Goal: Task Accomplishment & Management: Manage account settings

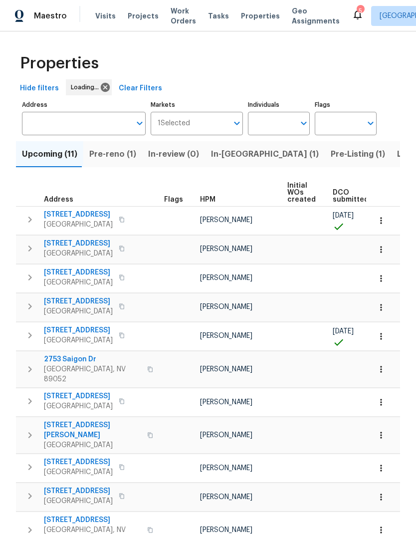
click at [124, 155] on span "Pre-reno (1)" at bounding box center [112, 154] width 47 height 14
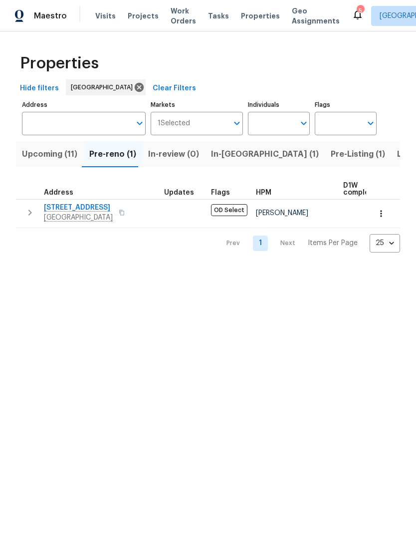
click at [234, 154] on span "In-reno (1)" at bounding box center [265, 154] width 108 height 14
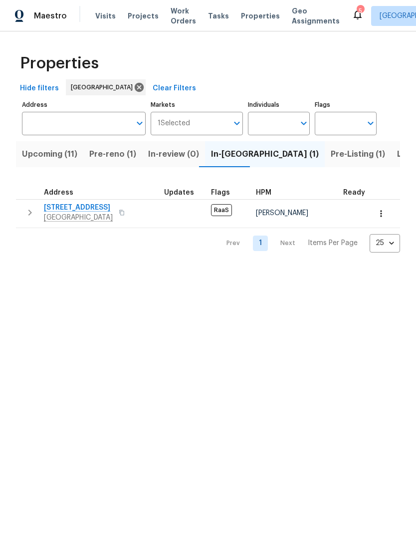
click at [51, 209] on span "416 Sergeant Jordan Ave" at bounding box center [78, 208] width 69 height 10
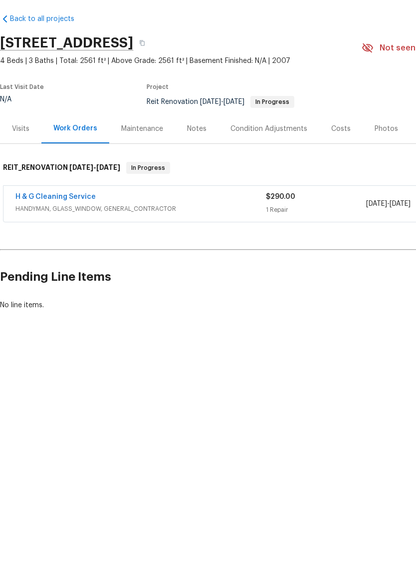
click at [23, 231] on link "H & G Cleaning Service" at bounding box center [55, 234] width 80 height 7
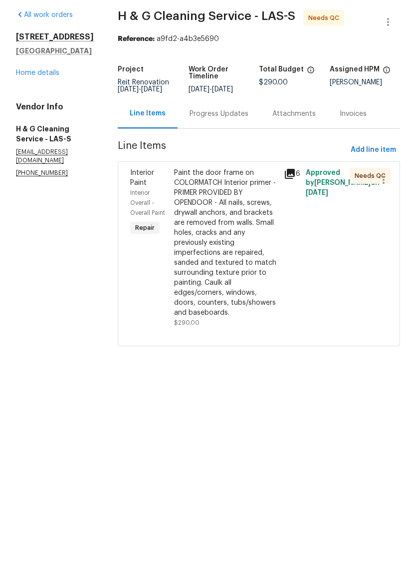
click at [245, 307] on div "Paint the door frame on COLORMATCH Interior primer - PRIMER PROVIDED BY OPENDOO…" at bounding box center [226, 280] width 104 height 150
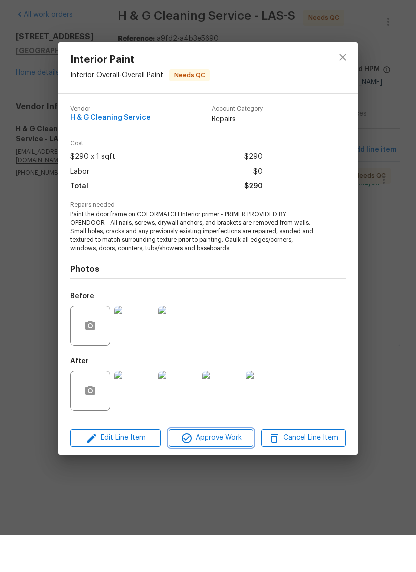
click at [237, 469] on span "Approve Work" at bounding box center [211, 475] width 78 height 12
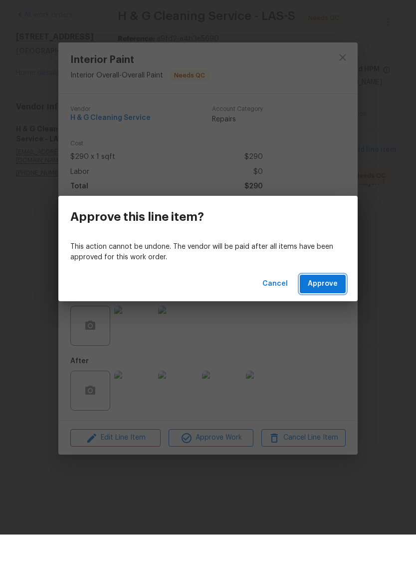
click at [336, 315] on span "Approve" at bounding box center [323, 321] width 30 height 12
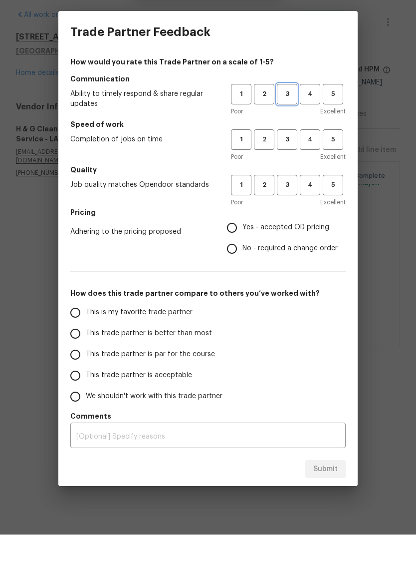
click at [292, 126] on span "3" at bounding box center [287, 131] width 18 height 11
click at [285, 171] on span "3" at bounding box center [287, 176] width 18 height 11
click at [291, 217] on span "3" at bounding box center [287, 222] width 18 height 11
click at [243, 255] on input "Yes - accepted OD pricing" at bounding box center [232, 265] width 21 height 21
radio input "true"
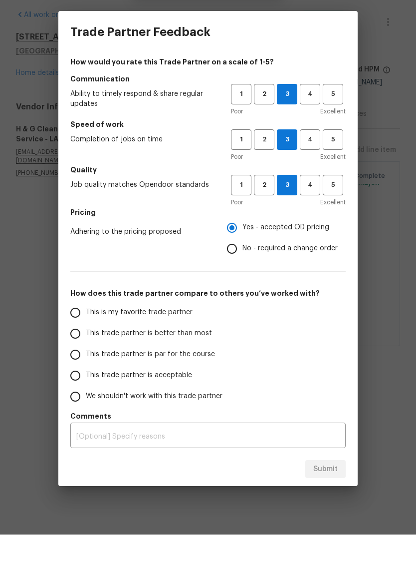
click at [74, 361] on input "This trade partner is better than most" at bounding box center [75, 371] width 21 height 21
click at [319, 497] on button "Submit" at bounding box center [326, 506] width 40 height 18
radio input "true"
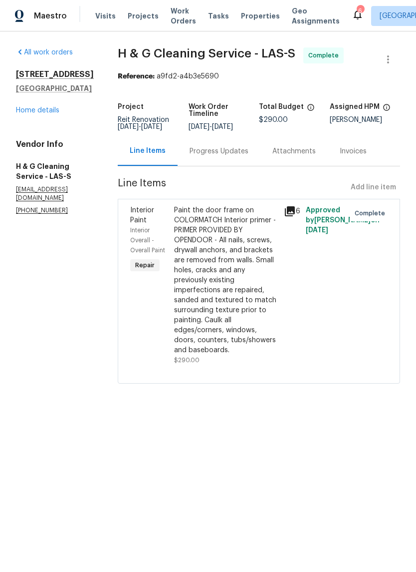
click at [41, 107] on link "Home details" at bounding box center [37, 110] width 43 height 7
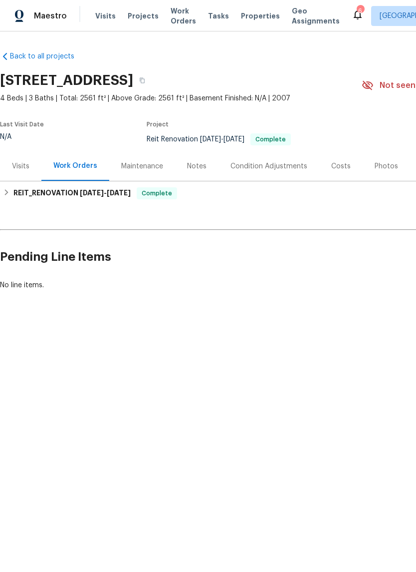
click at [181, 16] on span "Work Orders" at bounding box center [183, 16] width 25 height 20
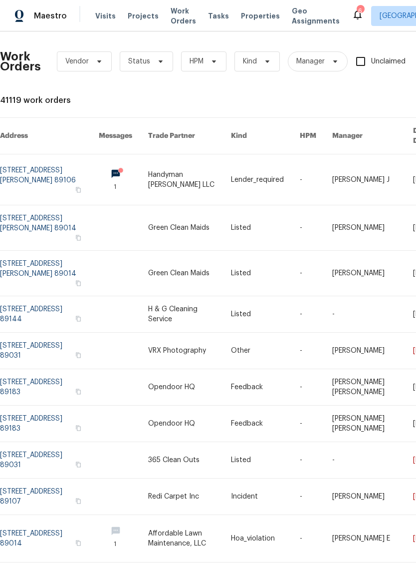
click at [254, 16] on span "Properties" at bounding box center [260, 16] width 39 height 10
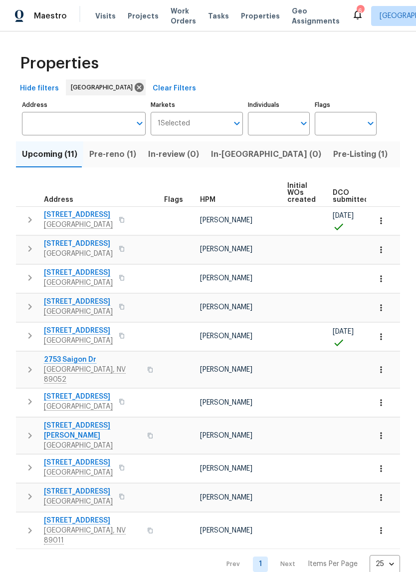
click at [92, 153] on span "Pre-reno (1)" at bounding box center [112, 154] width 47 height 14
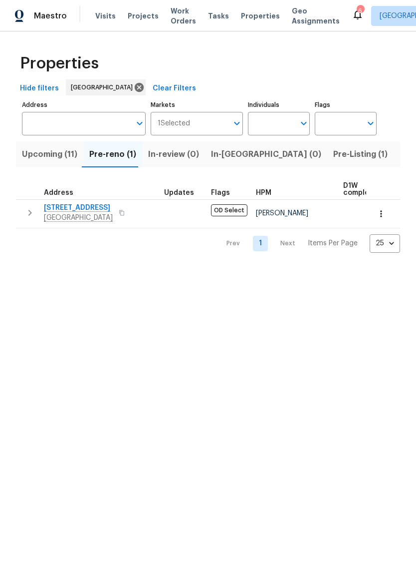
click at [68, 209] on span "4653 Curdsen Way" at bounding box center [78, 208] width 69 height 10
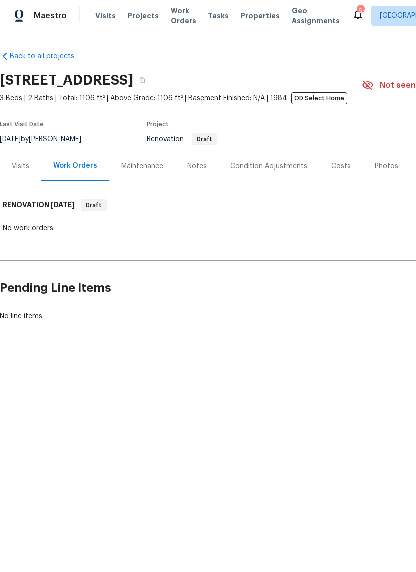
click at [193, 168] on div "Notes" at bounding box center [196, 166] width 19 height 10
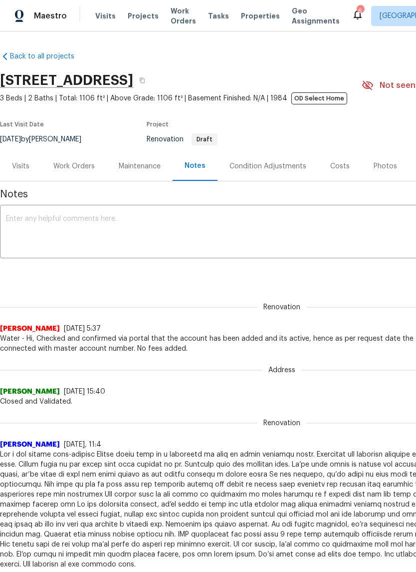
click at [76, 232] on textarea at bounding box center [282, 232] width 552 height 35
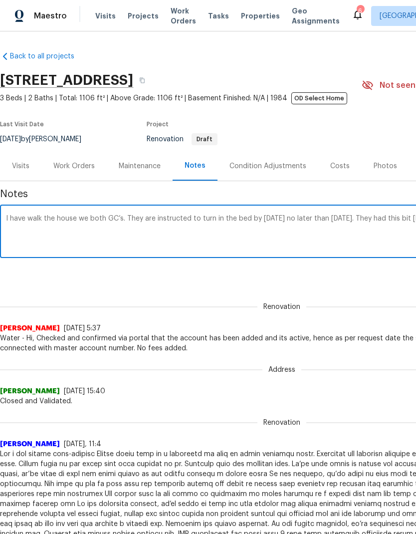
scroll to position [0, 148]
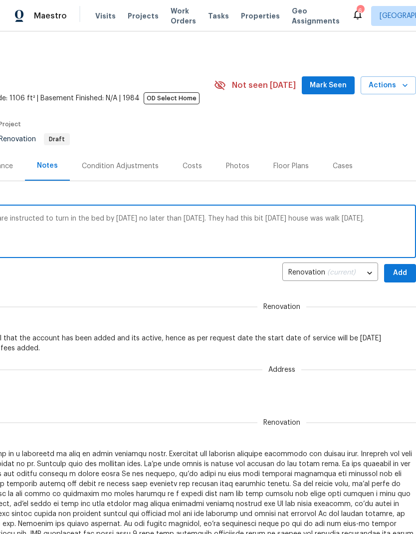
type textarea "I have walk the house we both GC’s. They are instructed to turn in the bed by t…"
click at [404, 271] on span "Add" at bounding box center [401, 273] width 16 height 12
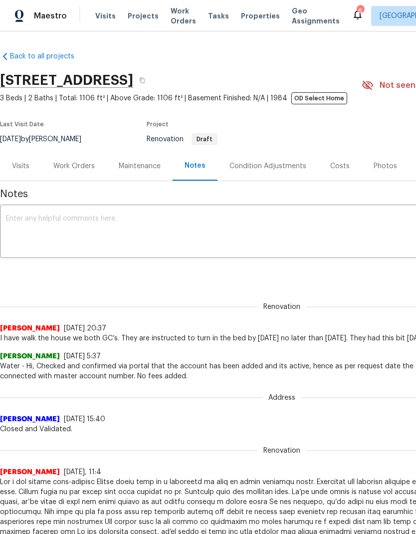
scroll to position [0, 0]
click at [171, 20] on span "Work Orders" at bounding box center [183, 16] width 25 height 20
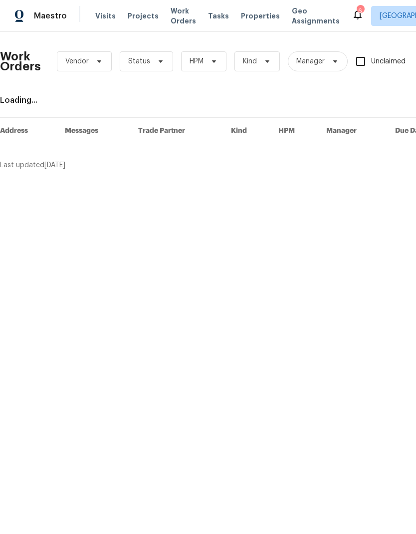
click at [99, 19] on span "Visits" at bounding box center [105, 16] width 20 height 10
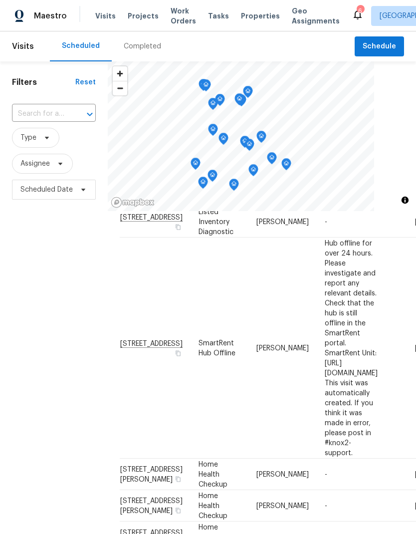
scroll to position [191, 0]
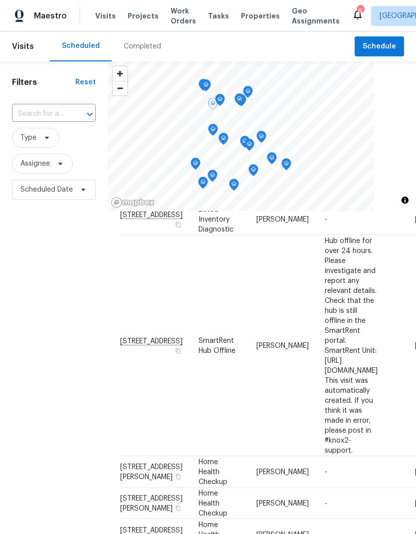
click at [132, 204] on td "[STREET_ADDRESS]" at bounding box center [155, 190] width 71 height 28
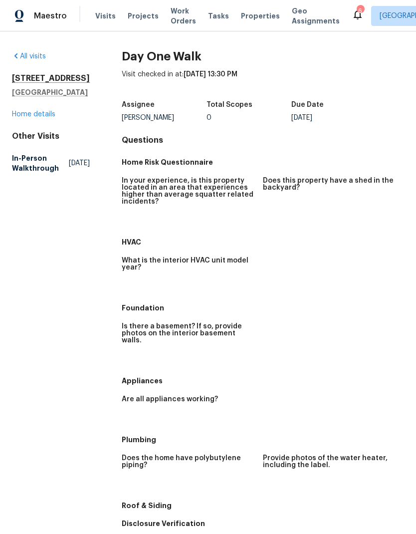
click at [19, 118] on link "Home details" at bounding box center [33, 114] width 43 height 7
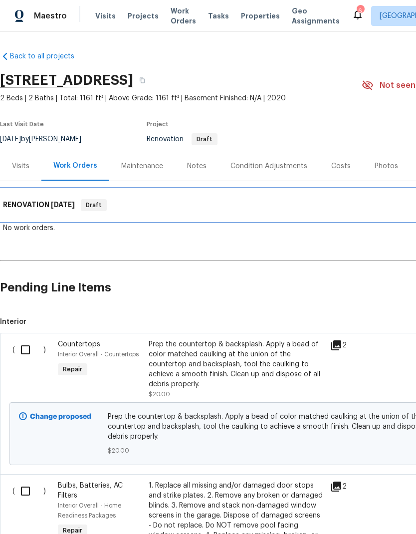
click at [13, 207] on h6 "RENOVATION 8/28/25" at bounding box center [39, 205] width 72 height 12
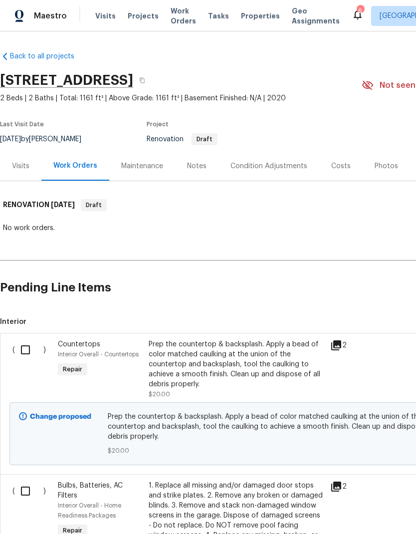
click at [30, 355] on input "checkbox" at bounding box center [29, 350] width 28 height 21
checkbox input "true"
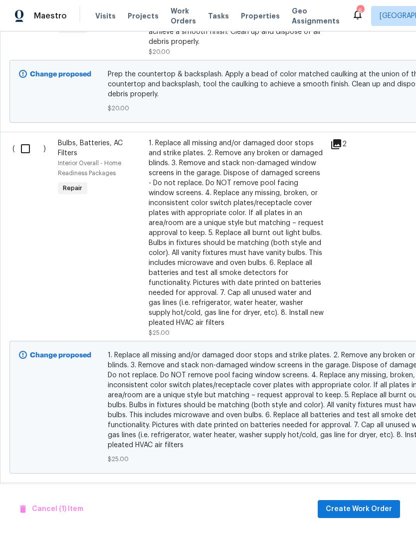
scroll to position [344, 0]
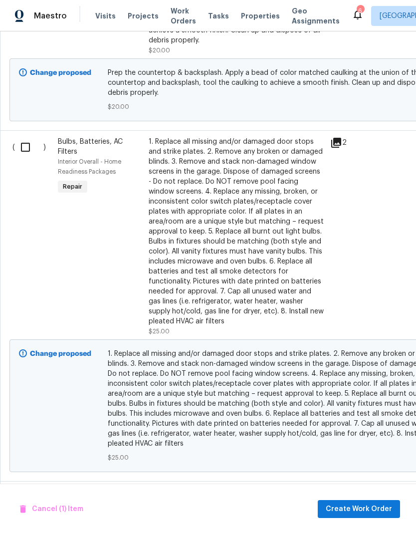
click at [16, 139] on input "checkbox" at bounding box center [29, 147] width 28 height 21
checkbox input "true"
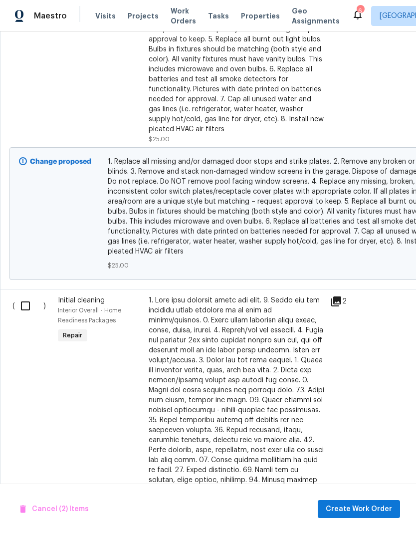
scroll to position [536, 0]
click at [21, 297] on input "checkbox" at bounding box center [29, 306] width 28 height 21
checkbox input "true"
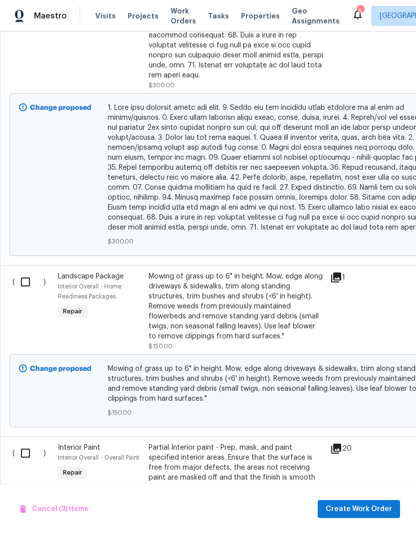
scroll to position [1021, 0]
click at [24, 272] on input "checkbox" at bounding box center [29, 282] width 28 height 21
checkbox input "true"
click at [27, 443] on input "checkbox" at bounding box center [29, 453] width 28 height 21
checkbox input "true"
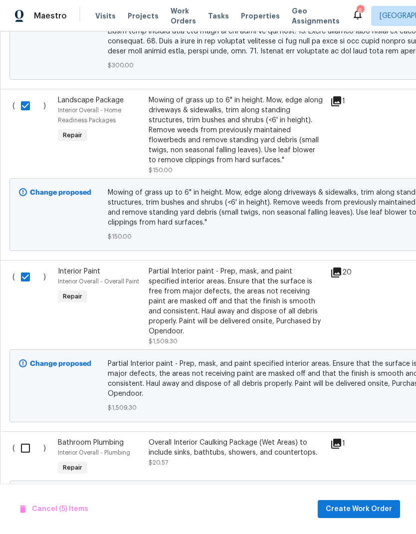
scroll to position [1197, 0]
click at [22, 438] on input "checkbox" at bounding box center [29, 448] width 28 height 21
checkbox input "true"
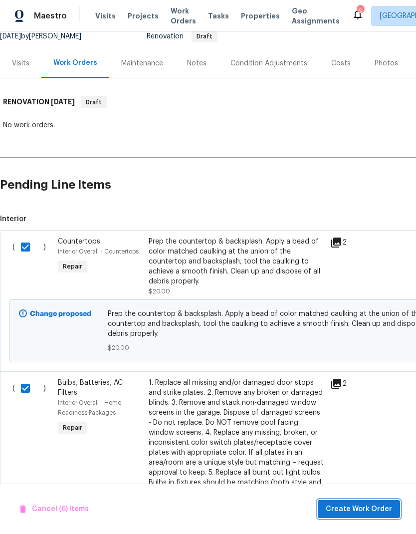
click at [377, 507] on span "Create Work Order" at bounding box center [359, 509] width 66 height 12
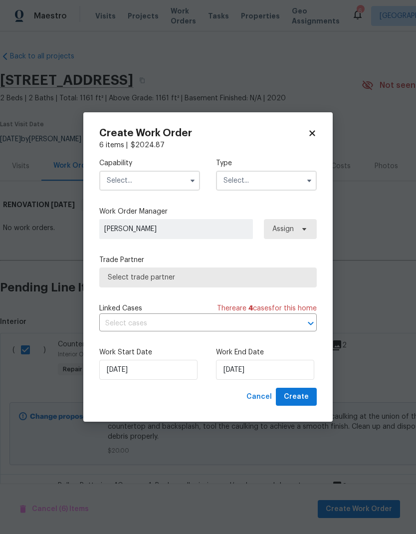
scroll to position [0, 0]
click at [125, 178] on input "text" at bounding box center [149, 181] width 101 height 20
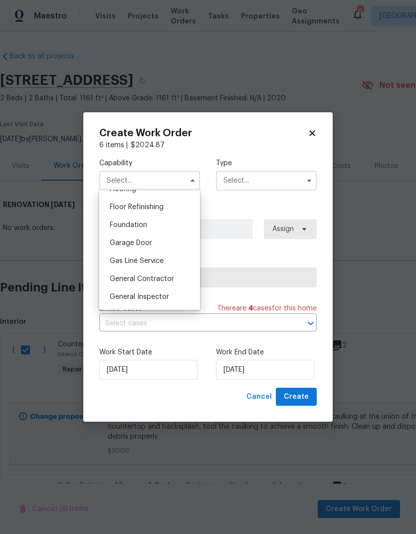
scroll to position [406, 0]
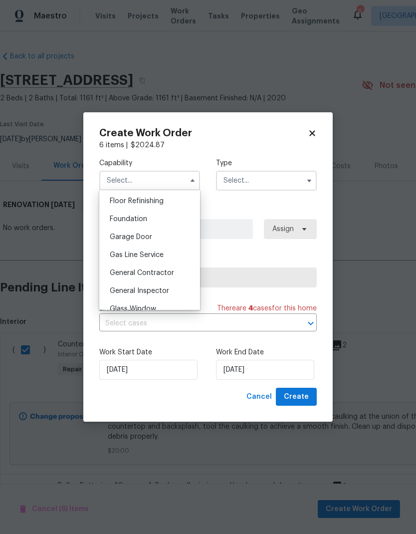
click at [121, 275] on span "General Contractor" at bounding box center [142, 273] width 64 height 7
type input "General Contractor"
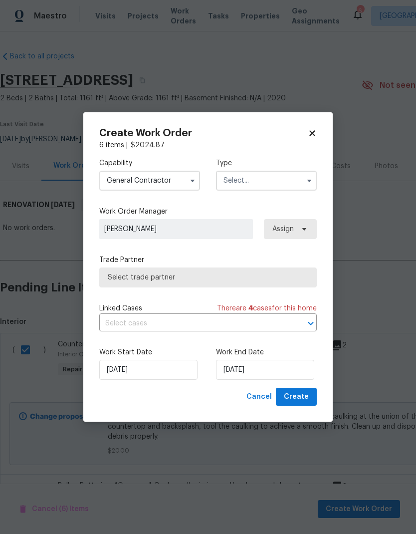
click at [245, 175] on input "text" at bounding box center [266, 181] width 101 height 20
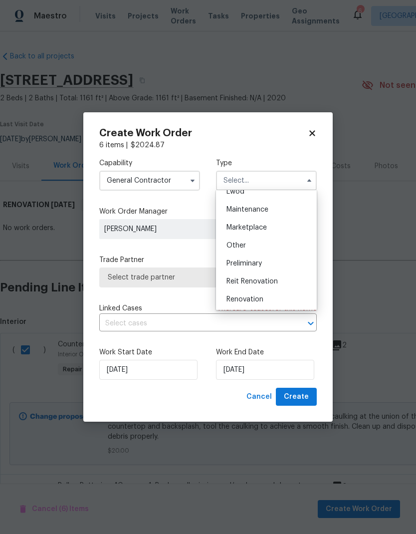
scroll to position [155, 0]
click at [240, 298] on span "Renovation" at bounding box center [245, 298] width 37 height 7
type input "Renovation"
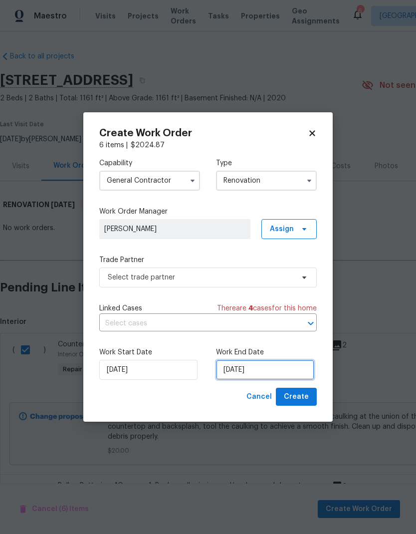
click at [228, 371] on input "[DATE]" at bounding box center [265, 370] width 98 height 20
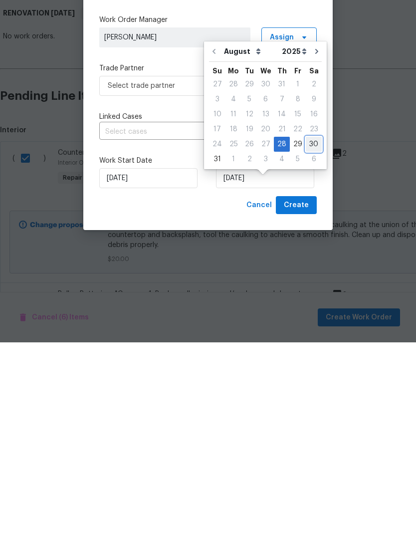
click at [310, 329] on div "30" at bounding box center [314, 336] width 16 height 14
type input "[DATE]"
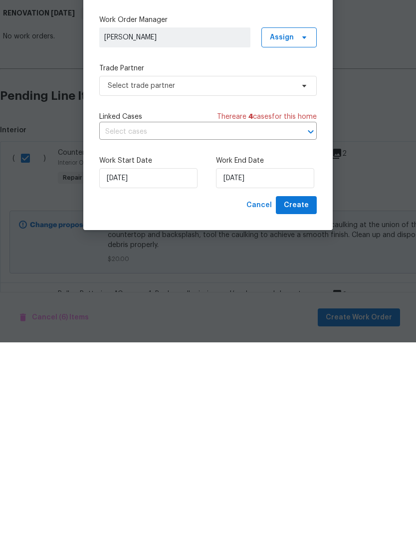
scroll to position [40, 0]
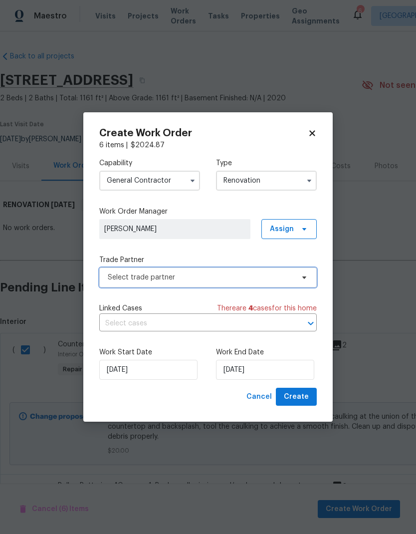
click at [105, 285] on span "Select trade partner" at bounding box center [208, 278] width 218 height 20
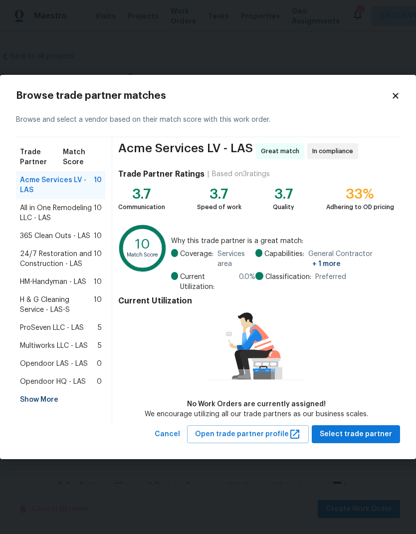
click at [28, 236] on span "365 Clean Outs - LAS" at bounding box center [55, 236] width 70 height 10
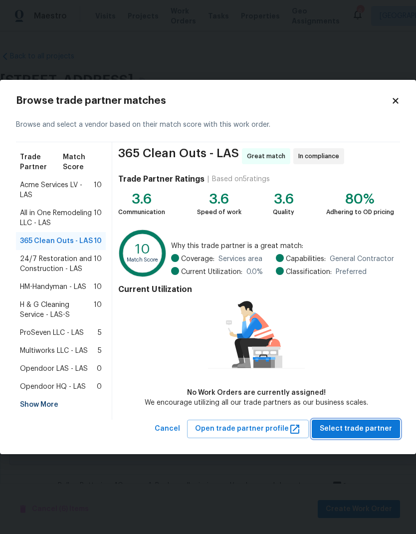
click at [371, 430] on span "Select trade partner" at bounding box center [356, 429] width 72 height 12
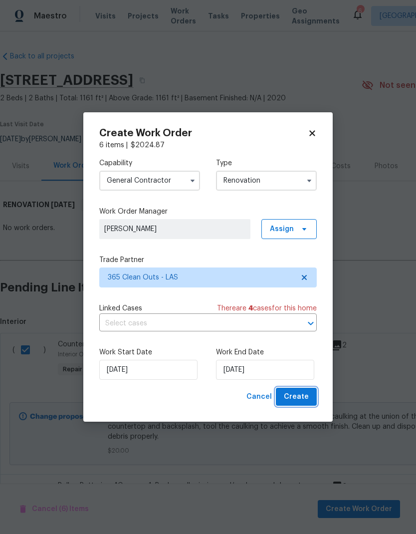
click at [313, 397] on button "Create" at bounding box center [296, 397] width 41 height 18
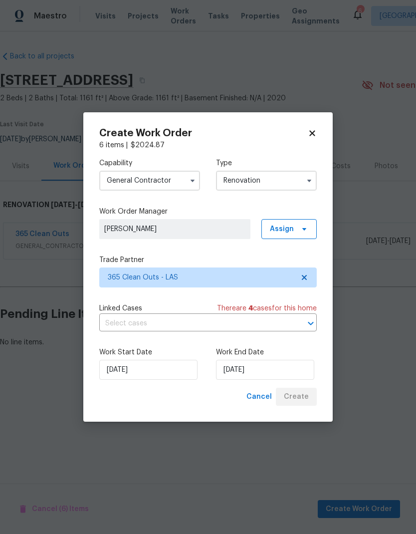
scroll to position [0, 0]
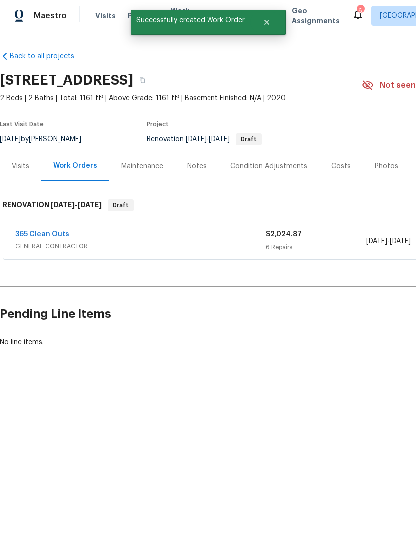
click at [195, 165] on div "Notes" at bounding box center [196, 166] width 19 height 10
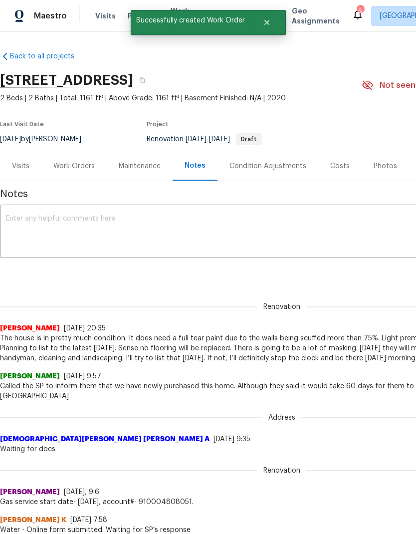
click at [35, 231] on textarea at bounding box center [282, 232] width 552 height 35
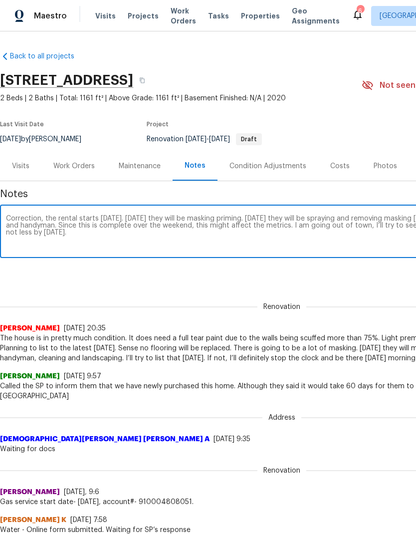
click at [158, 231] on textarea "Correction, the rental starts on Thursday. Tomorrow they will be masking primin…" at bounding box center [282, 232] width 552 height 35
click at [168, 229] on textarea "Correction, the rental starts on Thursday. Tomorrow they will be masking primin…" at bounding box center [282, 232] width 552 height 35
click at [169, 225] on textarea "Correction, the rental starts on Thursday. Tomorrow they will be masking primin…" at bounding box center [282, 232] width 552 height 35
click at [99, 230] on textarea "Correction, the rental starts on Thursday. Tomorrow they will be masking primin…" at bounding box center [282, 232] width 552 height 35
click at [63, 229] on textarea "Correction, the rental starts on Thursday. Tomorrow they will be masking primin…" at bounding box center [282, 232] width 552 height 35
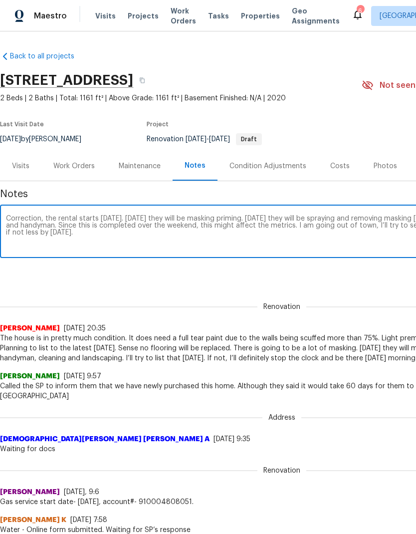
click at [56, 232] on textarea "Correction, the rental starts on Thursday. Tomorrow they will be masking primin…" at bounding box center [282, 232] width 552 height 35
click at [93, 235] on textarea "Correction, the rental starts on Thursday. Tomorrow they will be masking primin…" at bounding box center [282, 232] width 552 height 35
click at [108, 229] on textarea "Correction, the rental starts on Thursday. Tomorrow they will be masking primin…" at bounding box center [282, 232] width 552 height 35
click at [105, 232] on textarea "Correction, the rental starts on Thursday. Tomorrow they will be masking primin…" at bounding box center [282, 232] width 552 height 35
click at [273, 225] on textarea "Correction, the rental starts on Thursday. Tomorrow they will be masking primin…" at bounding box center [282, 232] width 552 height 35
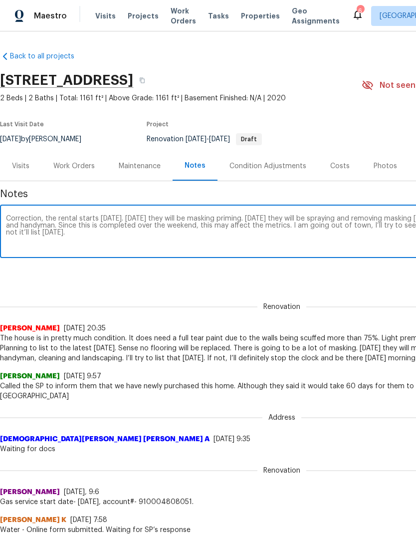
click at [309, 216] on textarea "Correction, the rental starts on Thursday. Tomorrow they will be masking primin…" at bounding box center [282, 232] width 552 height 35
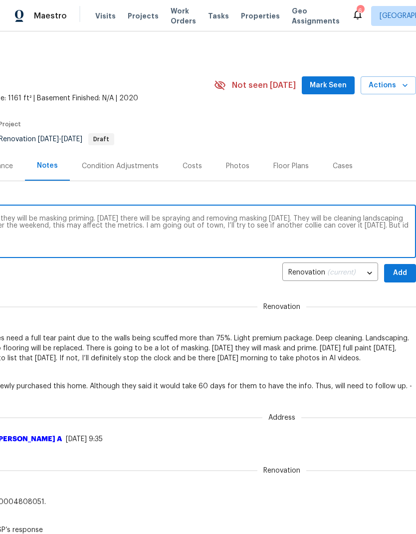
scroll to position [0, 148]
type textarea "Correction, the rental starts on Thursday. Tomorrow they will be masking primin…"
click at [404, 269] on span "Add" at bounding box center [401, 273] width 16 height 12
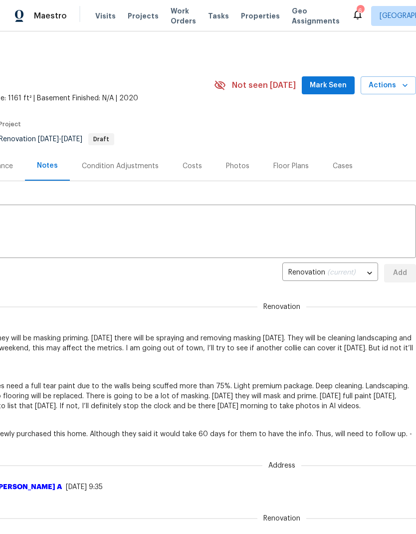
click at [336, 87] on span "Mark Seen" at bounding box center [328, 85] width 37 height 12
click at [387, 89] on span "Actions" at bounding box center [388, 85] width 39 height 12
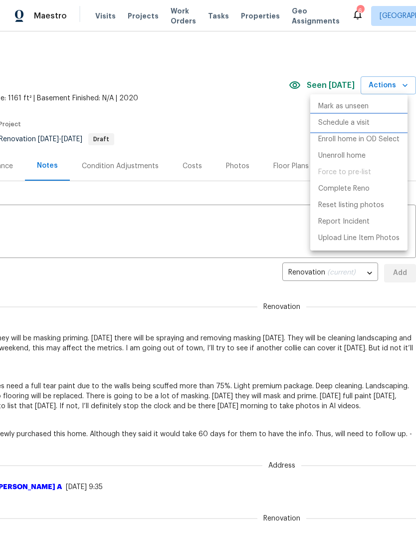
click at [360, 122] on p "Schedule a visit" at bounding box center [344, 123] width 51 height 10
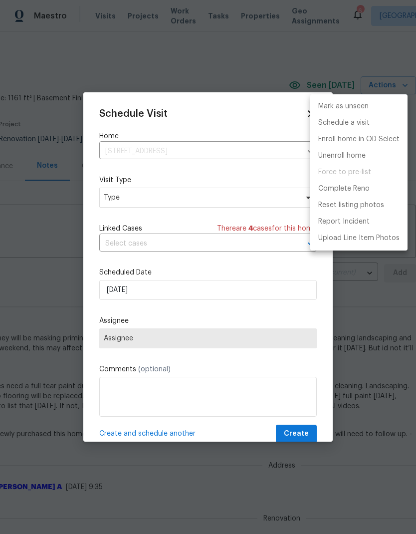
click at [111, 208] on div at bounding box center [208, 267] width 416 height 534
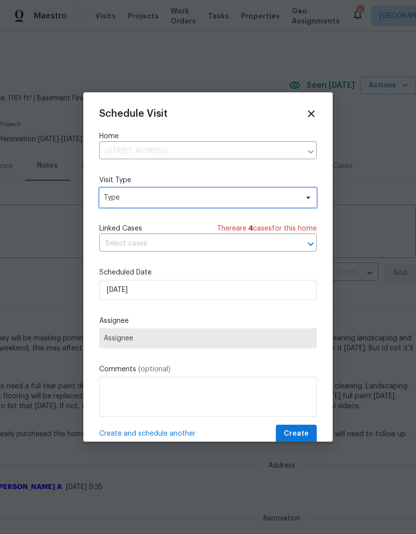
click at [111, 205] on span "Type" at bounding box center [208, 198] width 218 height 20
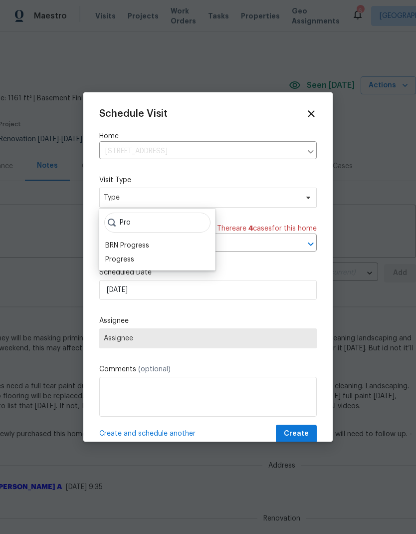
type input "Pro"
click at [114, 263] on div "Progress" at bounding box center [119, 260] width 29 height 10
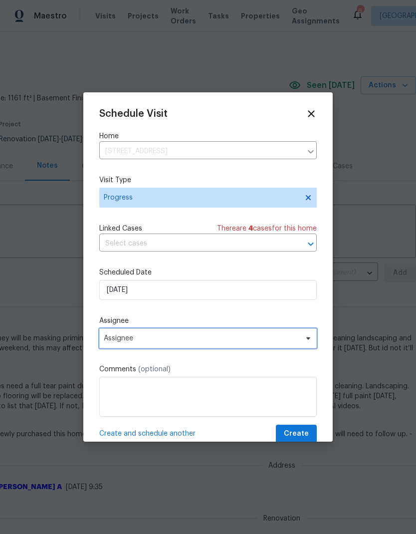
click at [123, 345] on span "Assignee" at bounding box center [208, 339] width 218 height 20
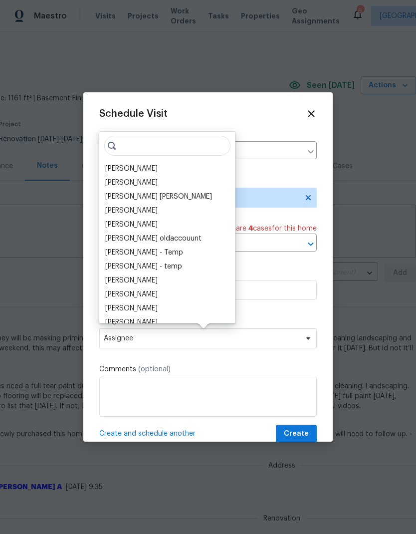
click at [117, 173] on div "[PERSON_NAME]" at bounding box center [131, 169] width 52 height 10
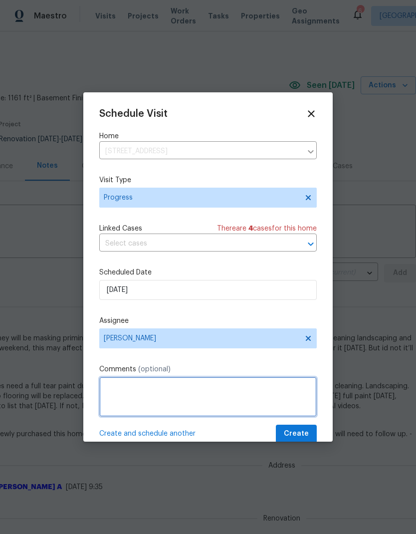
click at [128, 406] on textarea at bounding box center [208, 397] width 218 height 40
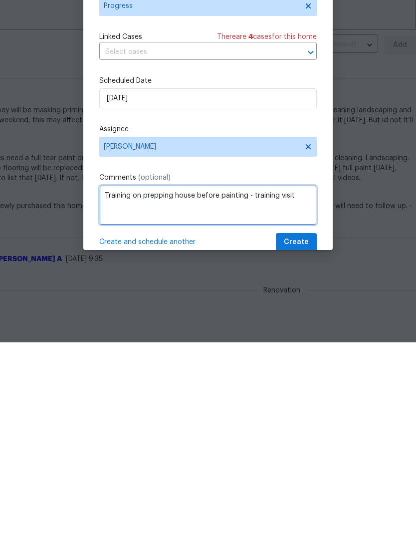
type textarea "Training on prepping house before painting - training visit"
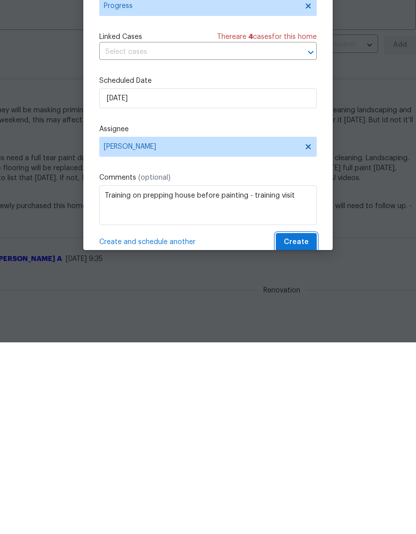
click at [309, 428] on span "Create" at bounding box center [296, 434] width 25 height 12
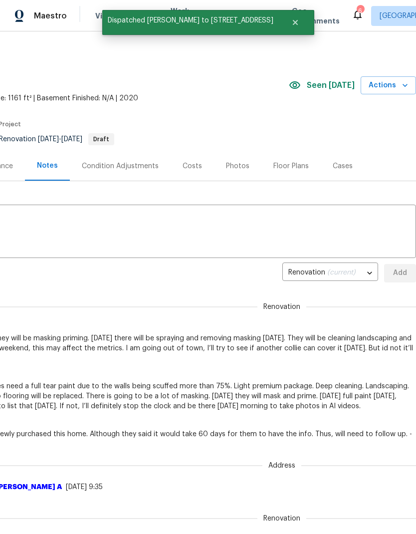
scroll to position [0, 148]
click at [95, 25] on div "Visits Projects Work Orders Tasks Properties Geo Assignments" at bounding box center [223, 16] width 257 height 20
click at [95, 24] on div "Visits Projects Work Orders Tasks Properties Geo Assignments" at bounding box center [223, 16] width 257 height 20
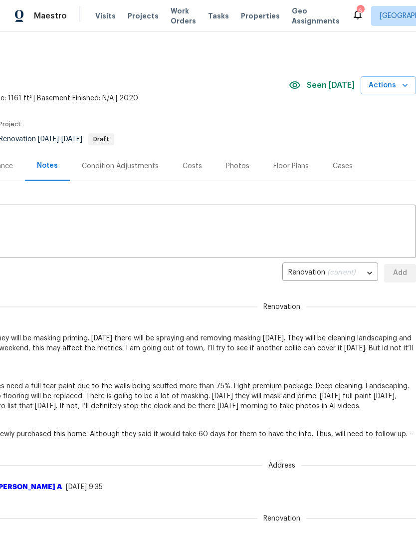
click at [95, 14] on span "Visits" at bounding box center [105, 16] width 20 height 10
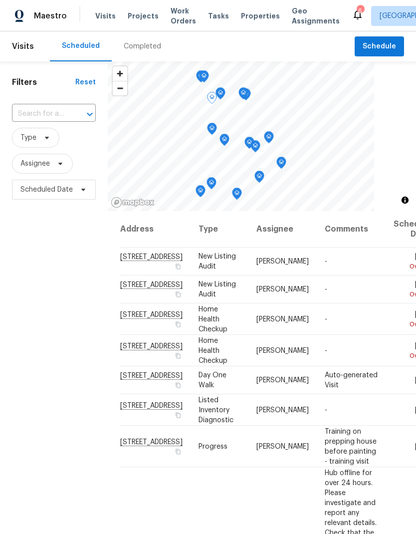
click at [138, 380] on span "[STREET_ADDRESS]" at bounding box center [151, 376] width 62 height 7
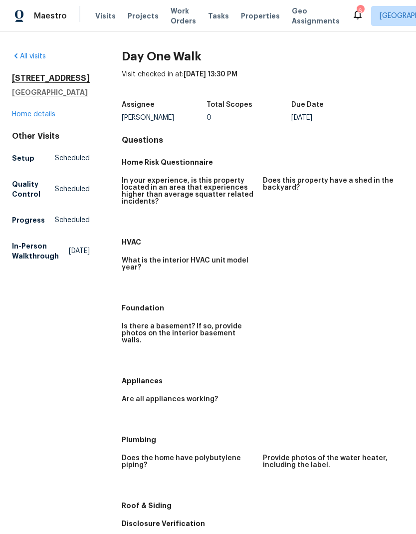
click at [25, 118] on link "Home details" at bounding box center [33, 114] width 43 height 7
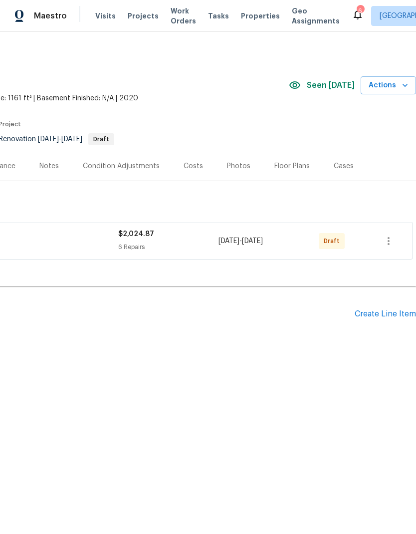
scroll to position [0, 148]
click at [392, 241] on icon "button" at bounding box center [389, 241] width 12 height 12
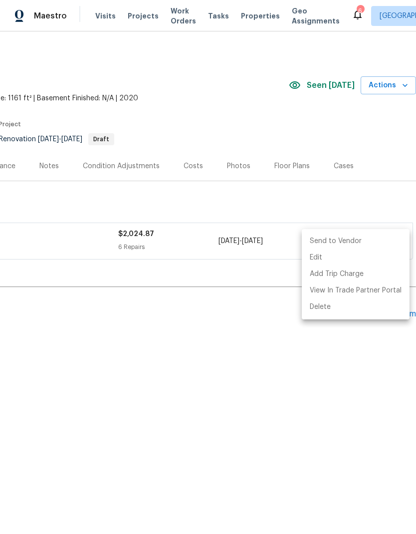
click at [384, 242] on li "Send to Vendor" at bounding box center [356, 241] width 108 height 16
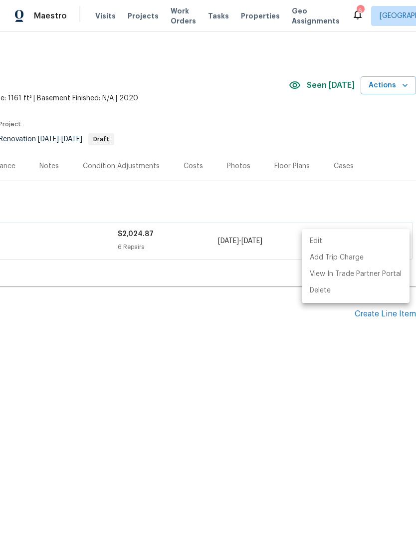
click at [62, 232] on div at bounding box center [208, 267] width 416 height 534
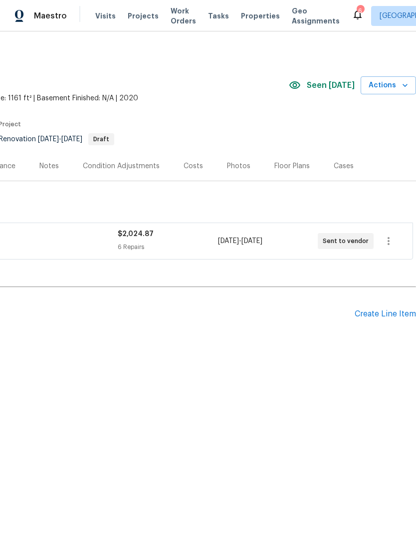
click at [44, 167] on div "Notes" at bounding box center [48, 166] width 19 height 10
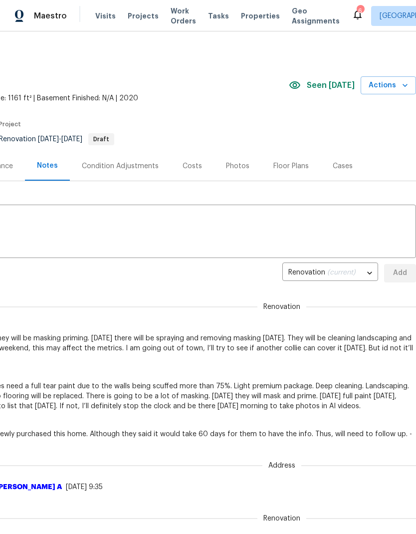
scroll to position [0, 148]
click at [107, 16] on span "Visits" at bounding box center [105, 16] width 20 height 10
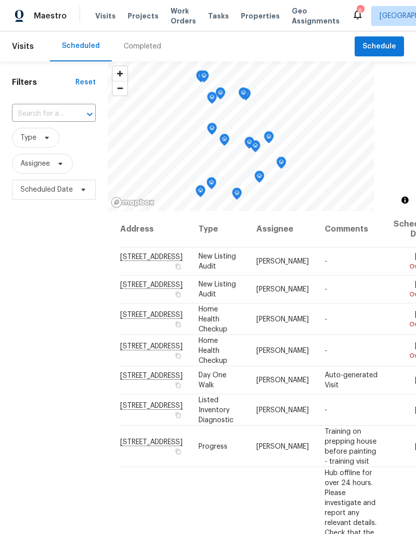
click at [38, 111] on input "text" at bounding box center [40, 113] width 56 height 15
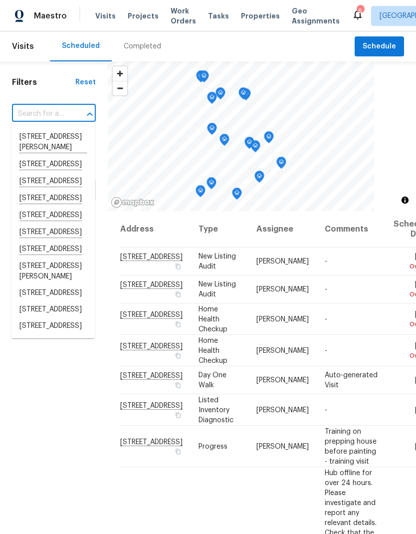
click at [26, 111] on input "text" at bounding box center [40, 113] width 56 height 15
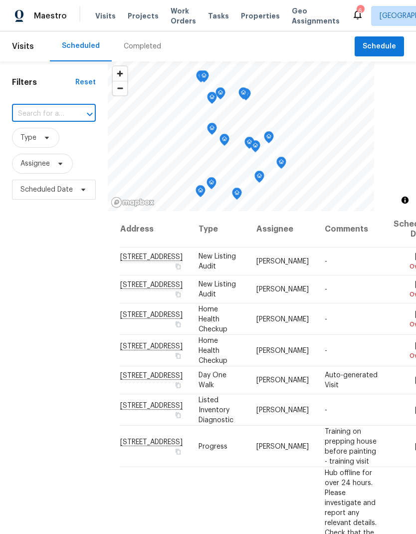
click at [20, 112] on input "text" at bounding box center [40, 113] width 56 height 15
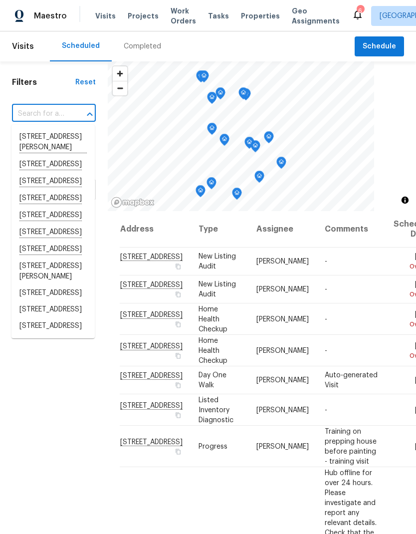
click at [20, 108] on input "text" at bounding box center [40, 113] width 56 height 15
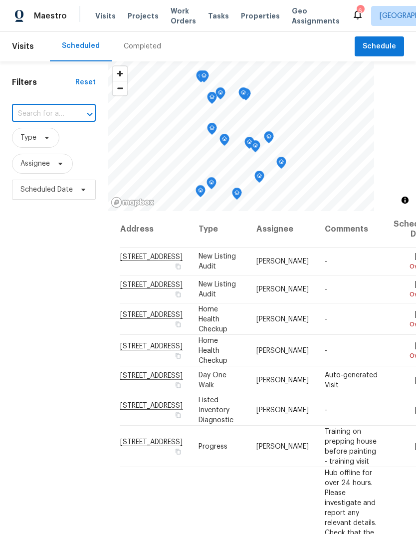
paste input "[STREET_ADDRESS]"
type input "[STREET_ADDRESS]"
click at [35, 134] on li "[STREET_ADDRESS]" at bounding box center [52, 137] width 83 height 16
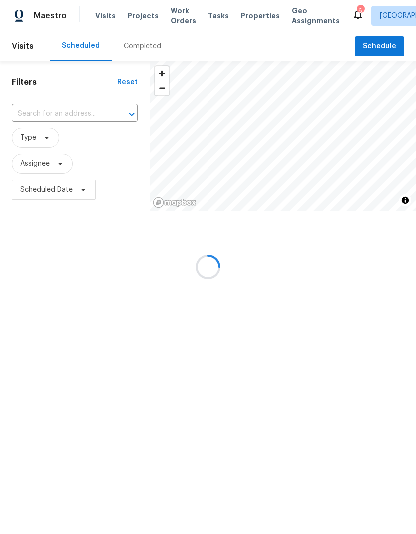
type input "[STREET_ADDRESS]"
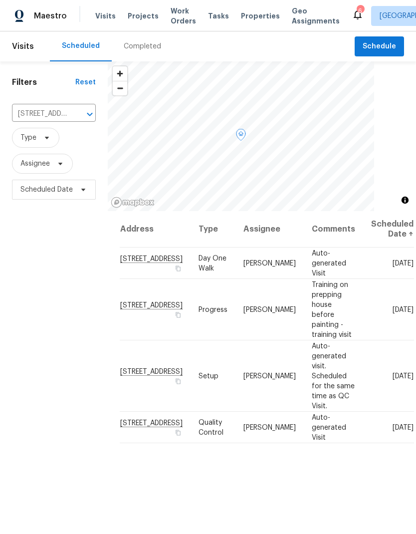
click at [0, 0] on div at bounding box center [0, 0] width 0 height 0
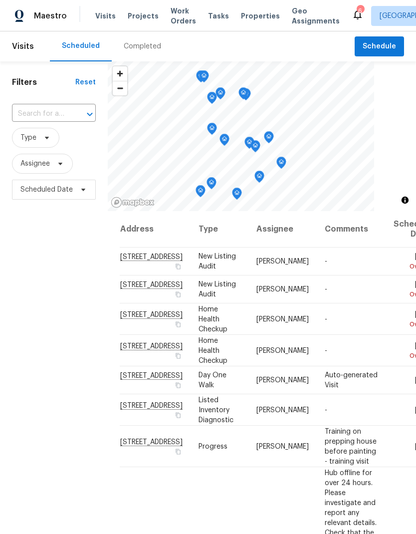
click at [31, 107] on input "text" at bounding box center [40, 113] width 56 height 15
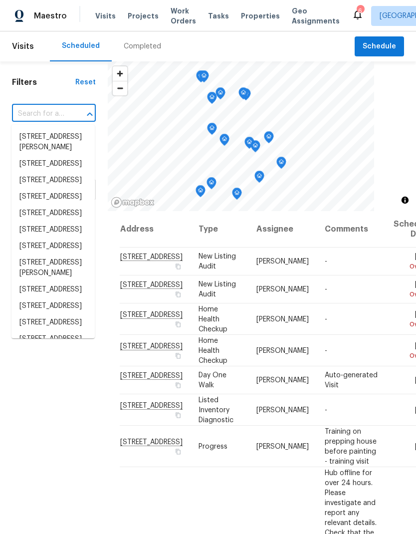
click at [29, 106] on div "​" at bounding box center [54, 113] width 84 height 21
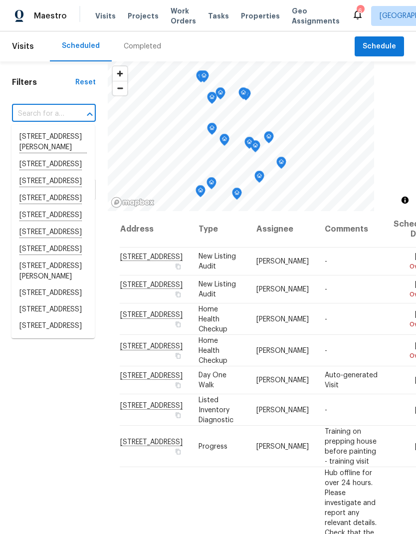
click at [25, 112] on input "text" at bounding box center [40, 113] width 56 height 15
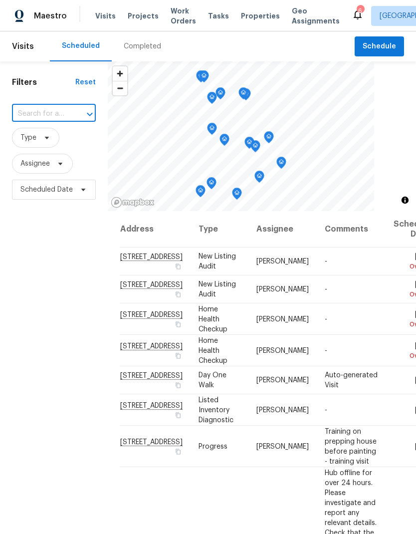
type input "[STREET_ADDRESS]"
click at [35, 146] on li "[STREET_ADDRESS]" at bounding box center [52, 137] width 83 height 17
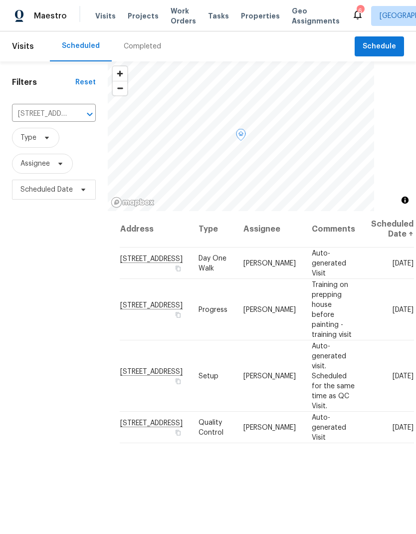
click at [0, 0] on icon at bounding box center [0, 0] width 0 height 0
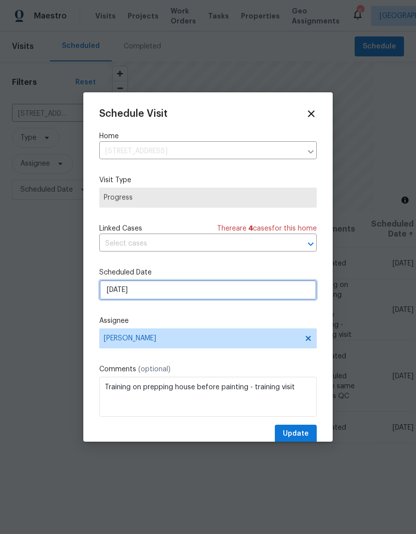
click at [121, 295] on input "[DATE]" at bounding box center [208, 290] width 218 height 20
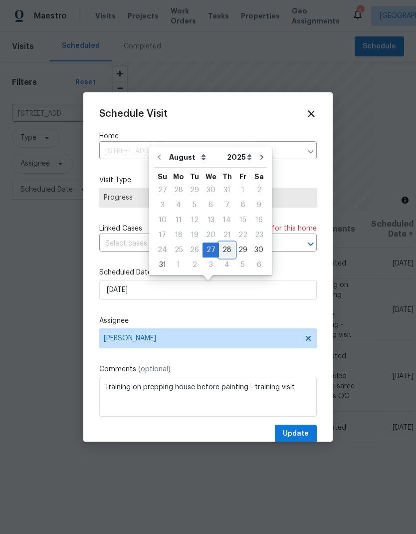
click at [220, 253] on div "28" at bounding box center [227, 250] width 16 height 14
type input "[DATE]"
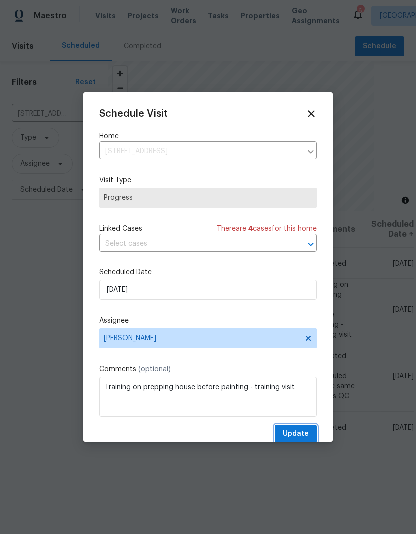
click at [306, 438] on span "Update" at bounding box center [296, 434] width 26 height 12
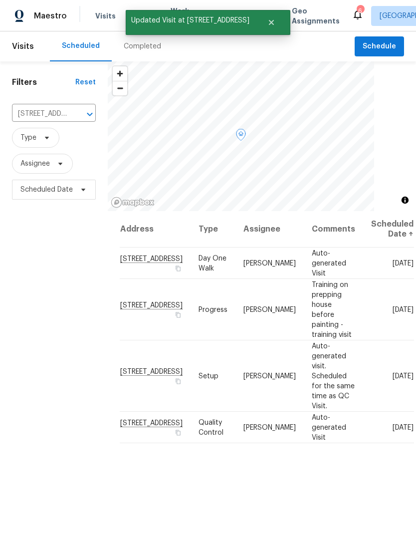
click at [0, 0] on icon at bounding box center [0, 0] width 0 height 0
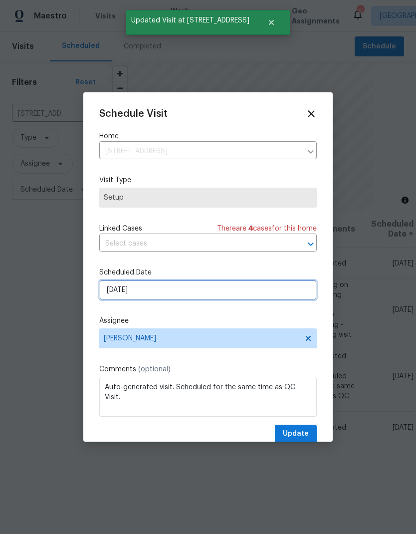
click at [116, 295] on input "[DATE]" at bounding box center [208, 290] width 218 height 20
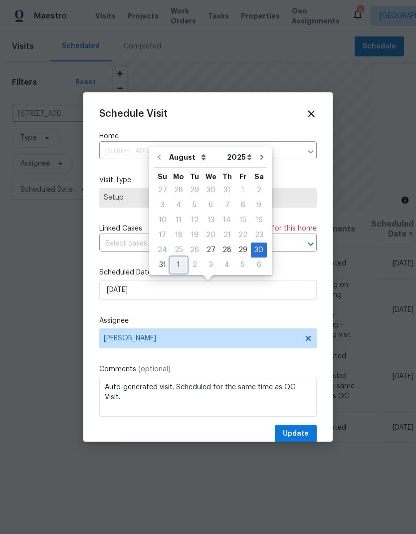
click at [174, 267] on div "1" at bounding box center [179, 265] width 16 height 14
type input "[DATE]"
select select "8"
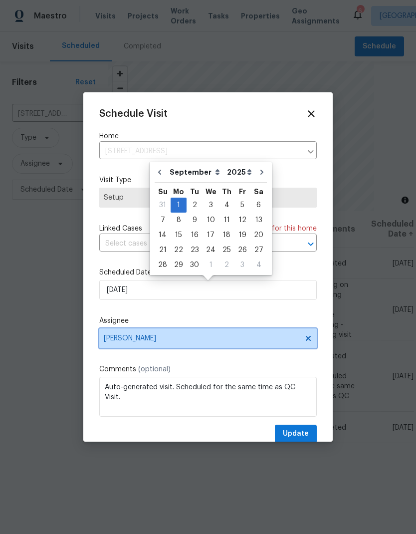
click at [112, 343] on span "[PERSON_NAME]" at bounding box center [202, 339] width 196 height 8
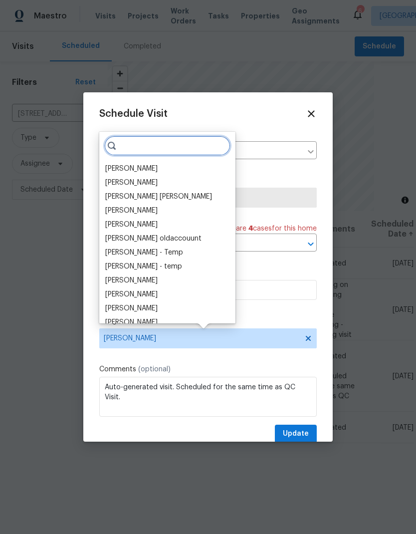
click at [128, 143] on input "search" at bounding box center [167, 146] width 126 height 20
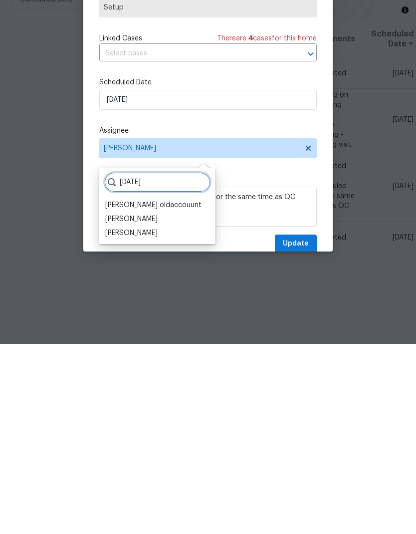
type input "[DATE]"
click at [114, 418] on div "[PERSON_NAME]" at bounding box center [131, 423] width 52 height 10
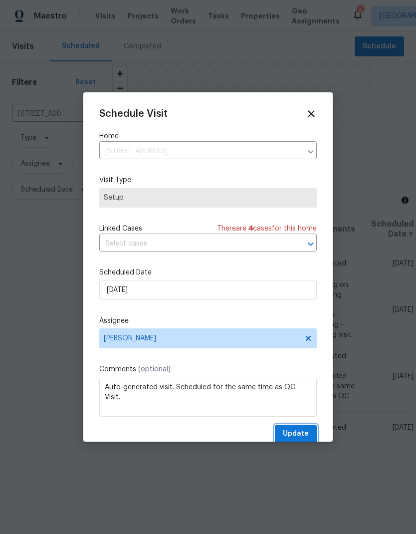
click at [310, 432] on button "Update" at bounding box center [296, 434] width 42 height 18
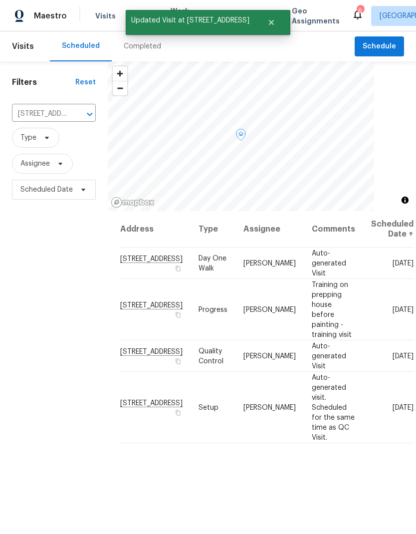
click at [0, 0] on icon at bounding box center [0, 0] width 0 height 0
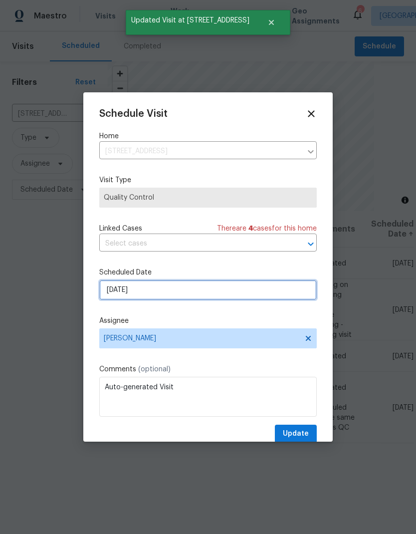
click at [111, 291] on input "[DATE]" at bounding box center [208, 290] width 218 height 20
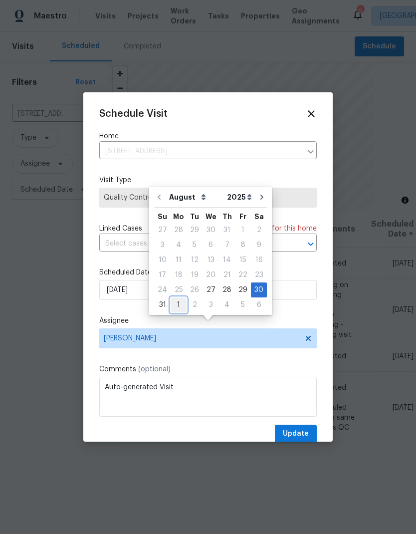
click at [177, 298] on div "1" at bounding box center [179, 305] width 16 height 14
type input "[DATE]"
select select "8"
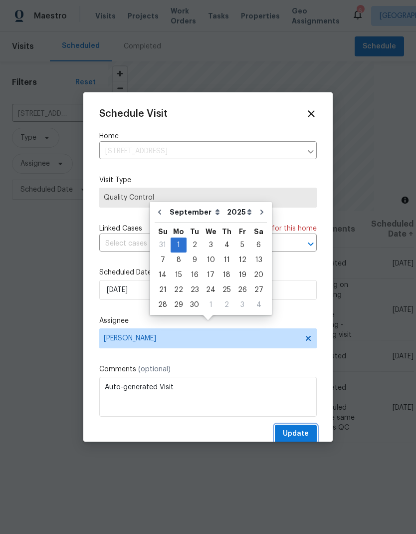
click at [307, 435] on span "Update" at bounding box center [296, 434] width 26 height 12
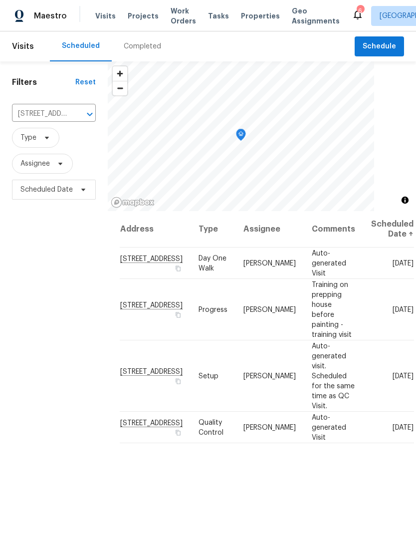
scroll to position [0, 0]
click at [175, 378] on icon "button" at bounding box center [178, 381] width 6 height 6
